Goal: Communication & Community: Answer question/provide support

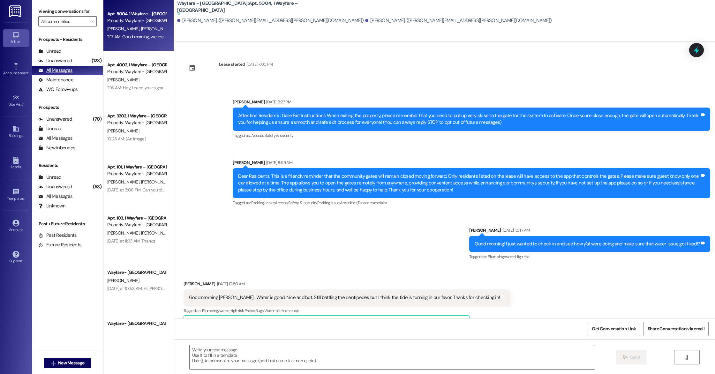
scroll to position [4724, 0]
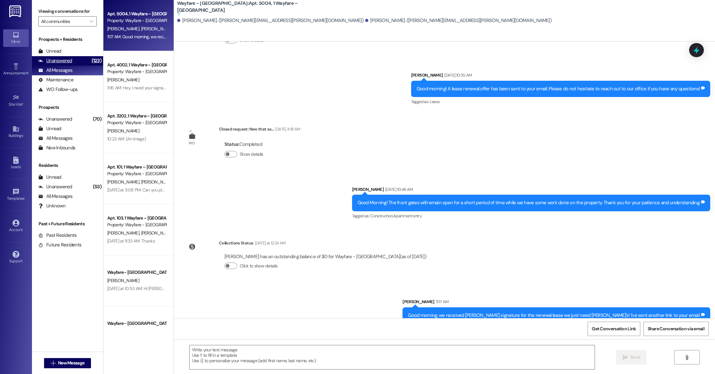
click at [68, 63] on div "Unanswered" at bounding box center [55, 60] width 34 height 7
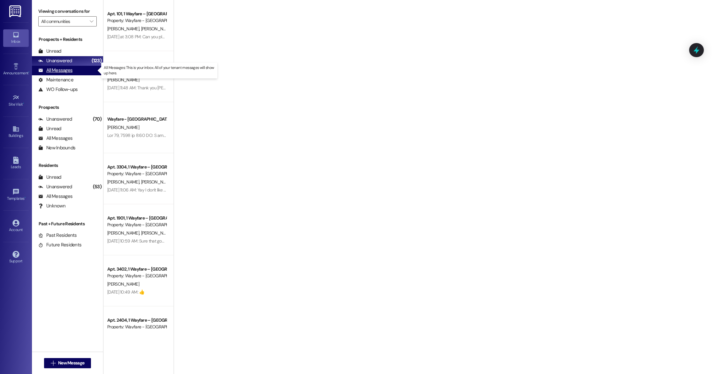
click at [70, 69] on div "All Messages" at bounding box center [55, 70] width 34 height 7
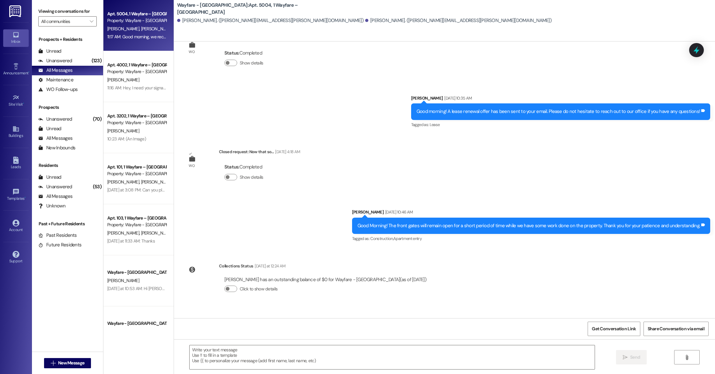
scroll to position [4707, 0]
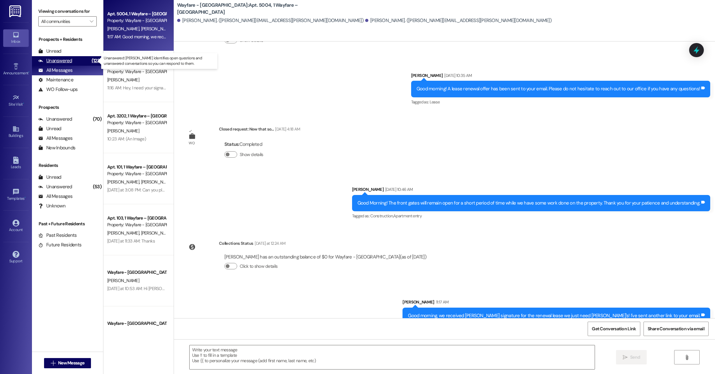
click at [64, 61] on div "Unanswered" at bounding box center [55, 60] width 34 height 7
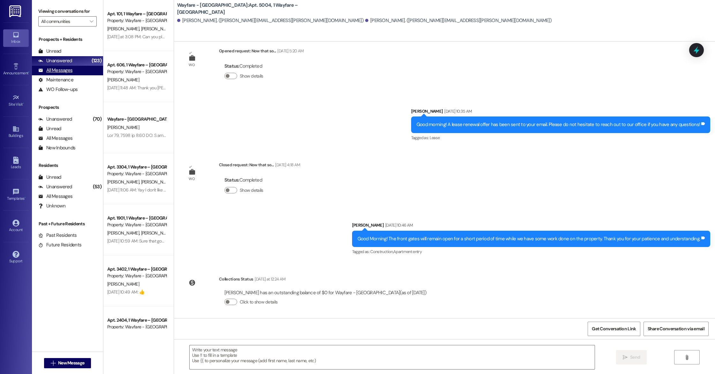
click at [65, 67] on div "All Messages" at bounding box center [55, 70] width 34 height 7
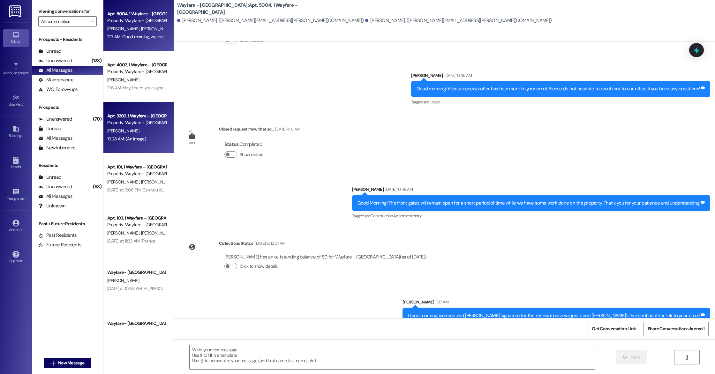
click at [121, 128] on div "[PERSON_NAME]" at bounding box center [137, 131] width 60 height 8
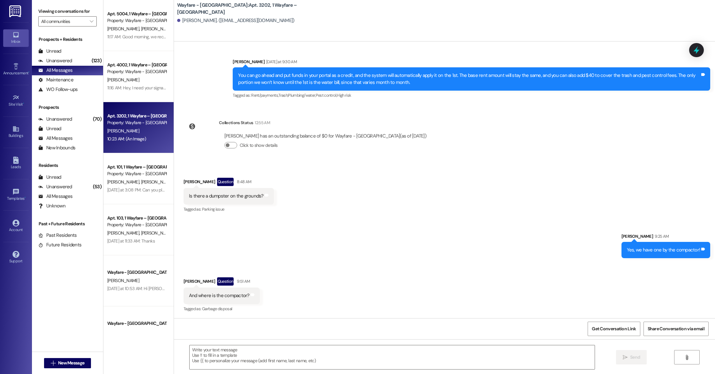
scroll to position [3408, 0]
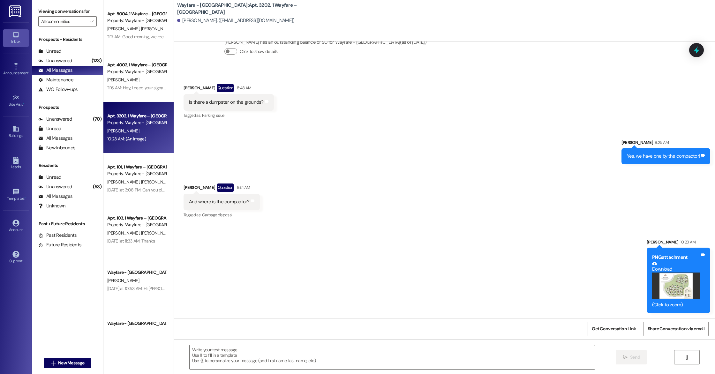
click at [656, 294] on button "Zoom image" at bounding box center [676, 285] width 48 height 27
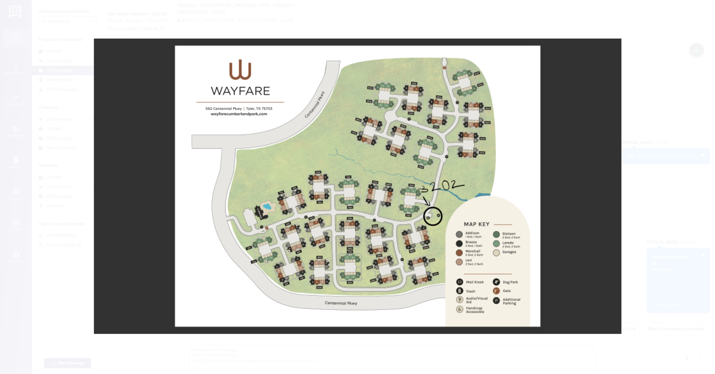
click at [421, 203] on button "Unzoom image" at bounding box center [357, 187] width 715 height 374
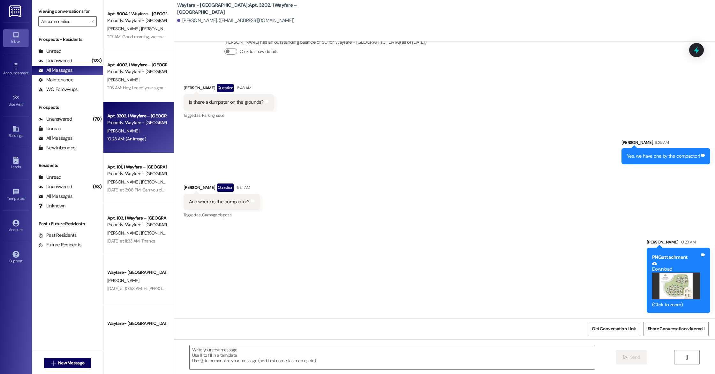
click at [674, 287] on button "Zoom image" at bounding box center [676, 285] width 48 height 27
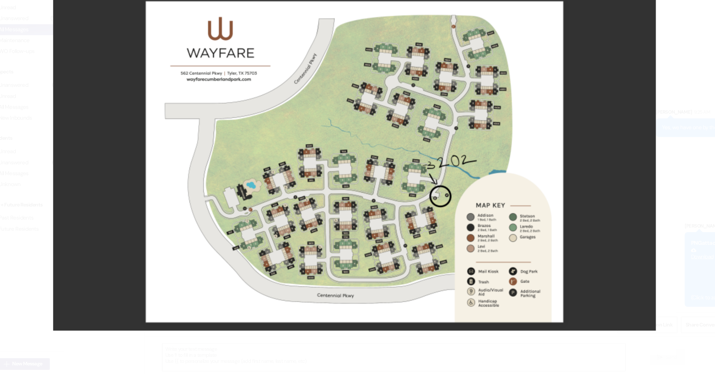
click at [640, 85] on button "Unzoom image" at bounding box center [357, 187] width 715 height 374
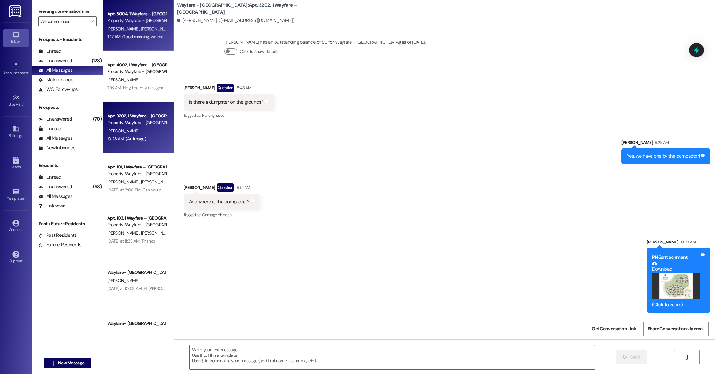
click at [139, 15] on div "Apt. 5004, 1 Wayfare – [GEOGRAPHIC_DATA]" at bounding box center [136, 14] width 59 height 7
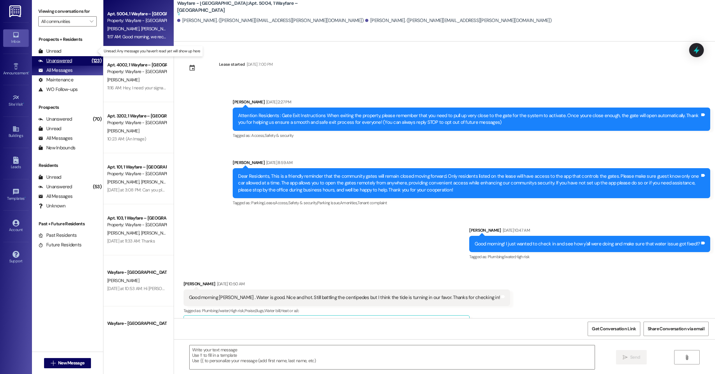
scroll to position [4724, 0]
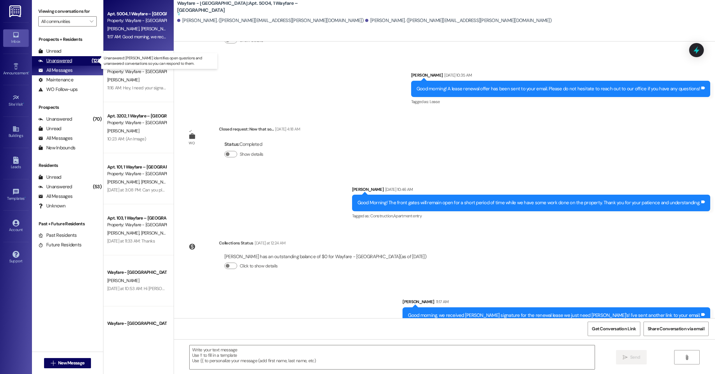
click at [68, 61] on div "Unanswered" at bounding box center [55, 60] width 34 height 7
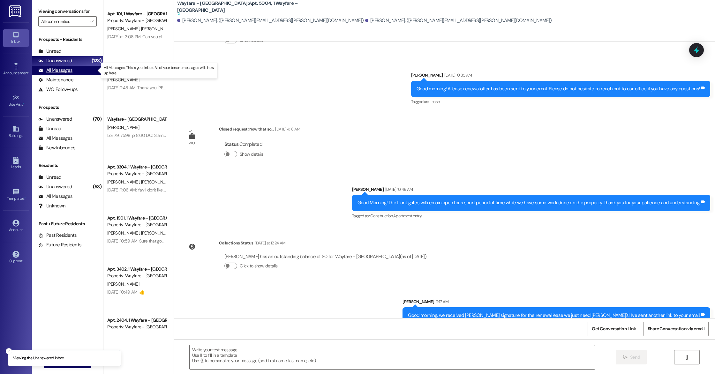
click at [67, 68] on div "All Messages" at bounding box center [55, 70] width 34 height 7
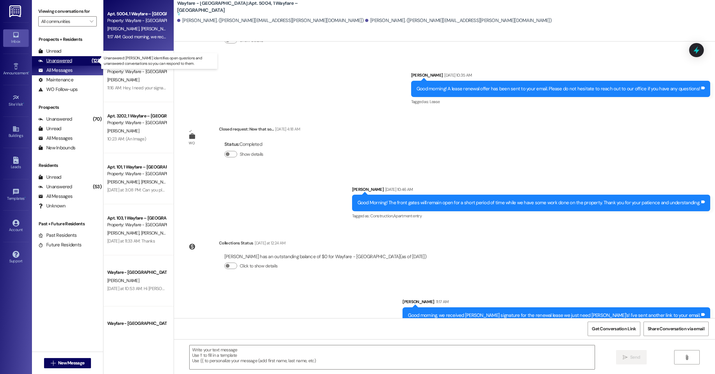
click at [67, 63] on div "Unanswered" at bounding box center [55, 60] width 34 height 7
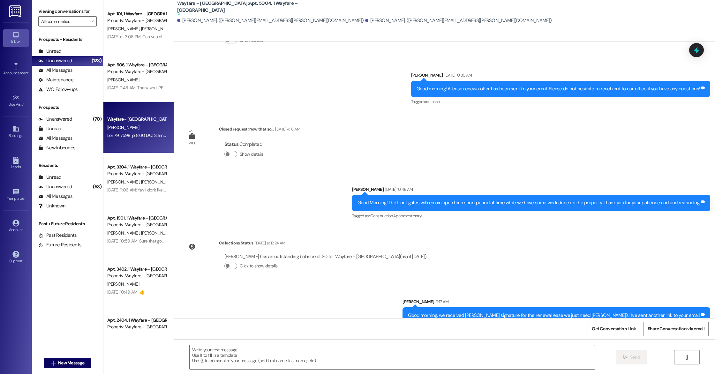
click at [110, 140] on div "Wayfare - [GEOGRAPHIC_DATA] [PERSON_NAME]" at bounding box center [138, 127] width 70 height 51
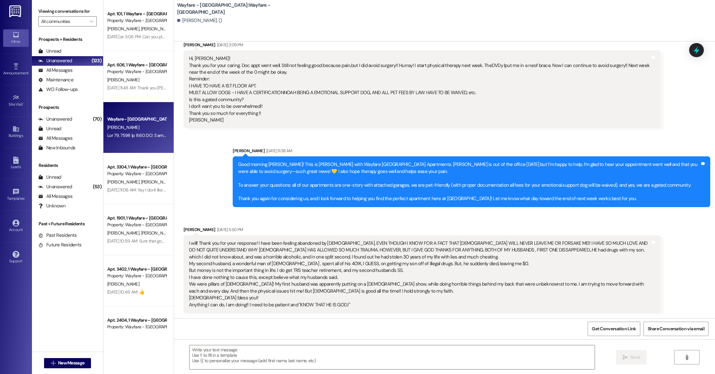
scroll to position [812, 0]
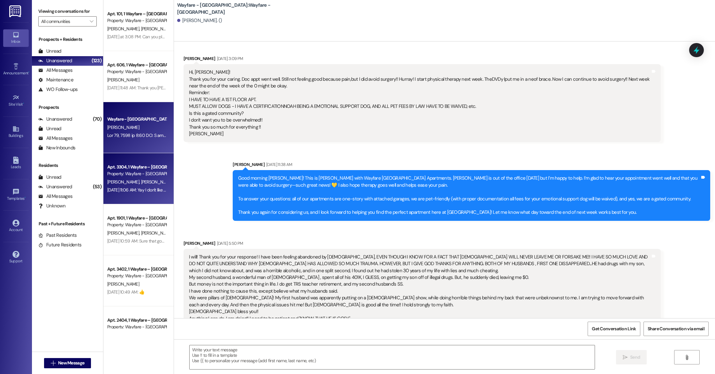
click at [127, 188] on div "[DATE] 11:06 AM: Yay I don't like the gates anyway! 🤣😂🤪 [DATE] 11:06 AM: Yay I …" at bounding box center [161, 190] width 108 height 6
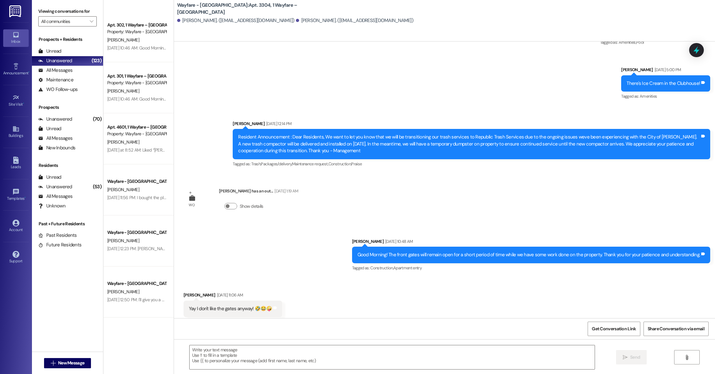
scroll to position [2224, 0]
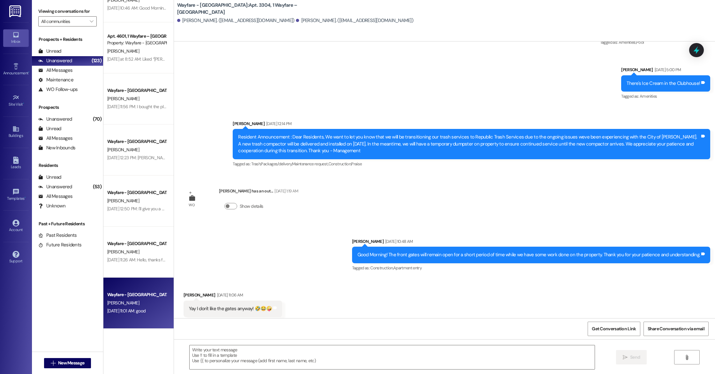
click at [125, 298] on div "Wayfare - [GEOGRAPHIC_DATA]" at bounding box center [136, 294] width 59 height 7
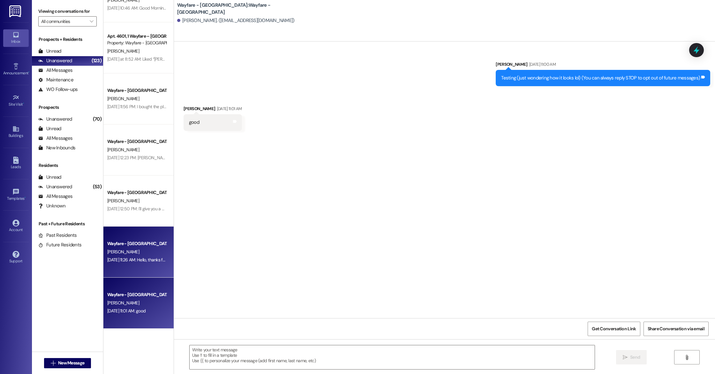
click at [120, 249] on span "[PERSON_NAME]" at bounding box center [123, 252] width 32 height 6
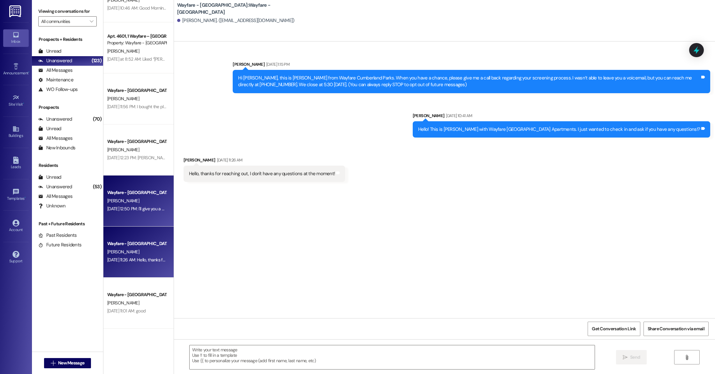
click at [119, 198] on div "[PERSON_NAME]" at bounding box center [137, 201] width 60 height 8
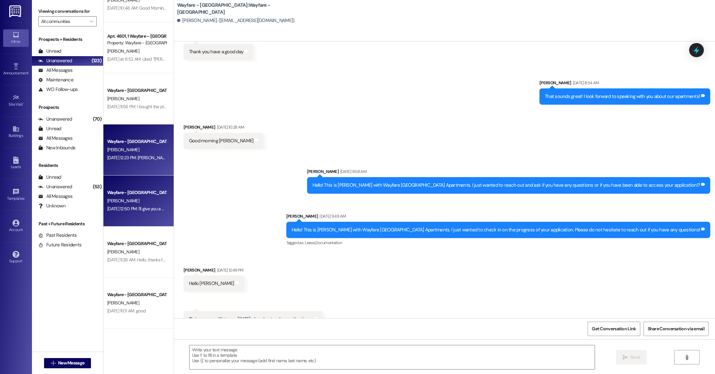
scroll to position [200, 0]
click at [119, 156] on div "[DATE] 12:23 PM: [PERSON_NAME] hasn't arrived yet but my blood pressure is down…" at bounding box center [253, 158] width 292 height 6
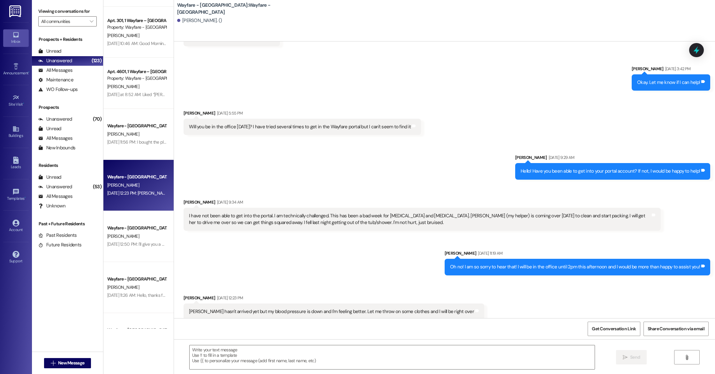
scroll to position [2190, 0]
click at [71, 72] on div "All Messages" at bounding box center [55, 70] width 34 height 7
